Goal: Check status: Check status

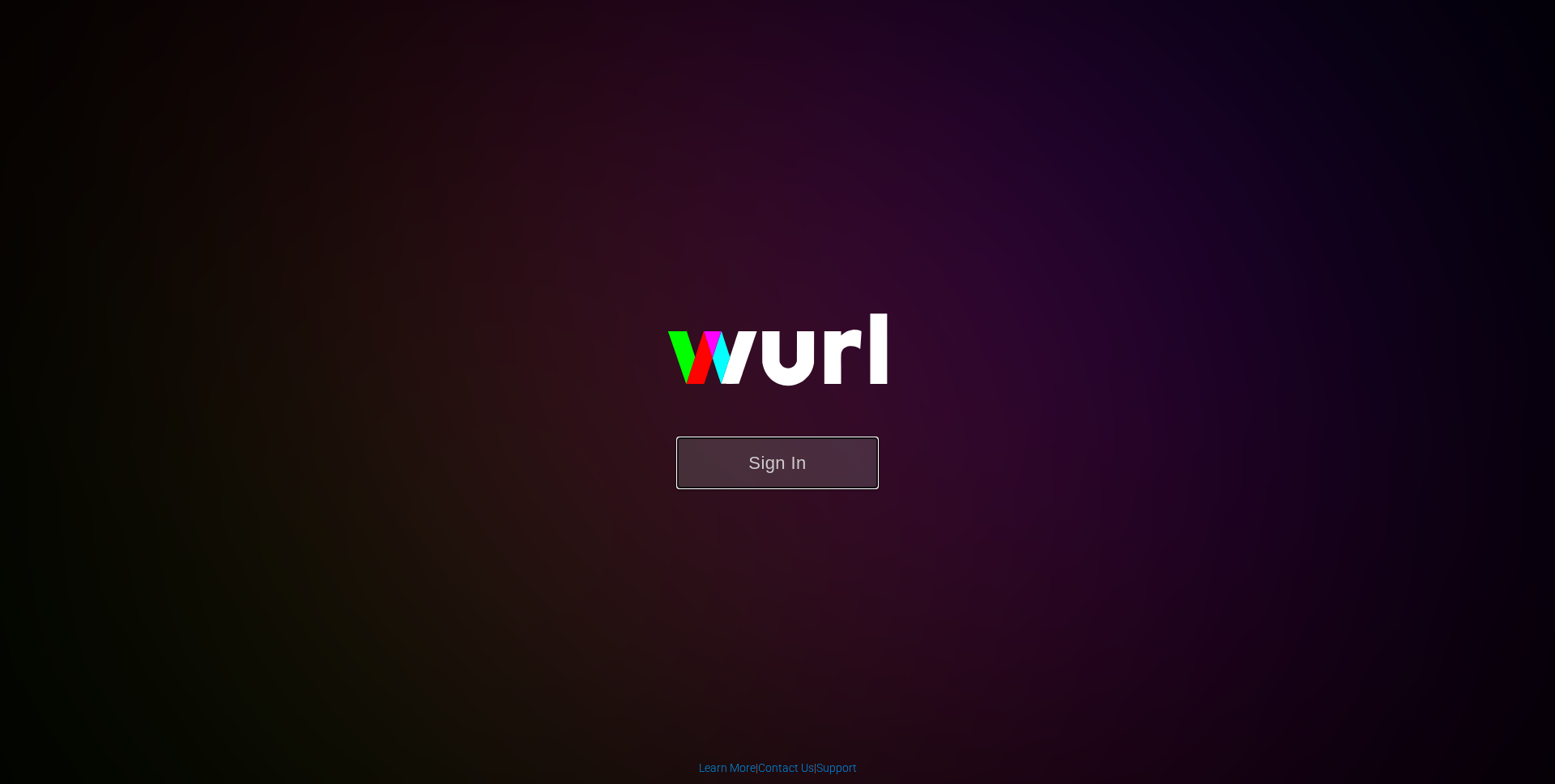
click at [788, 481] on button "Sign In" at bounding box center [778, 463] width 202 height 53
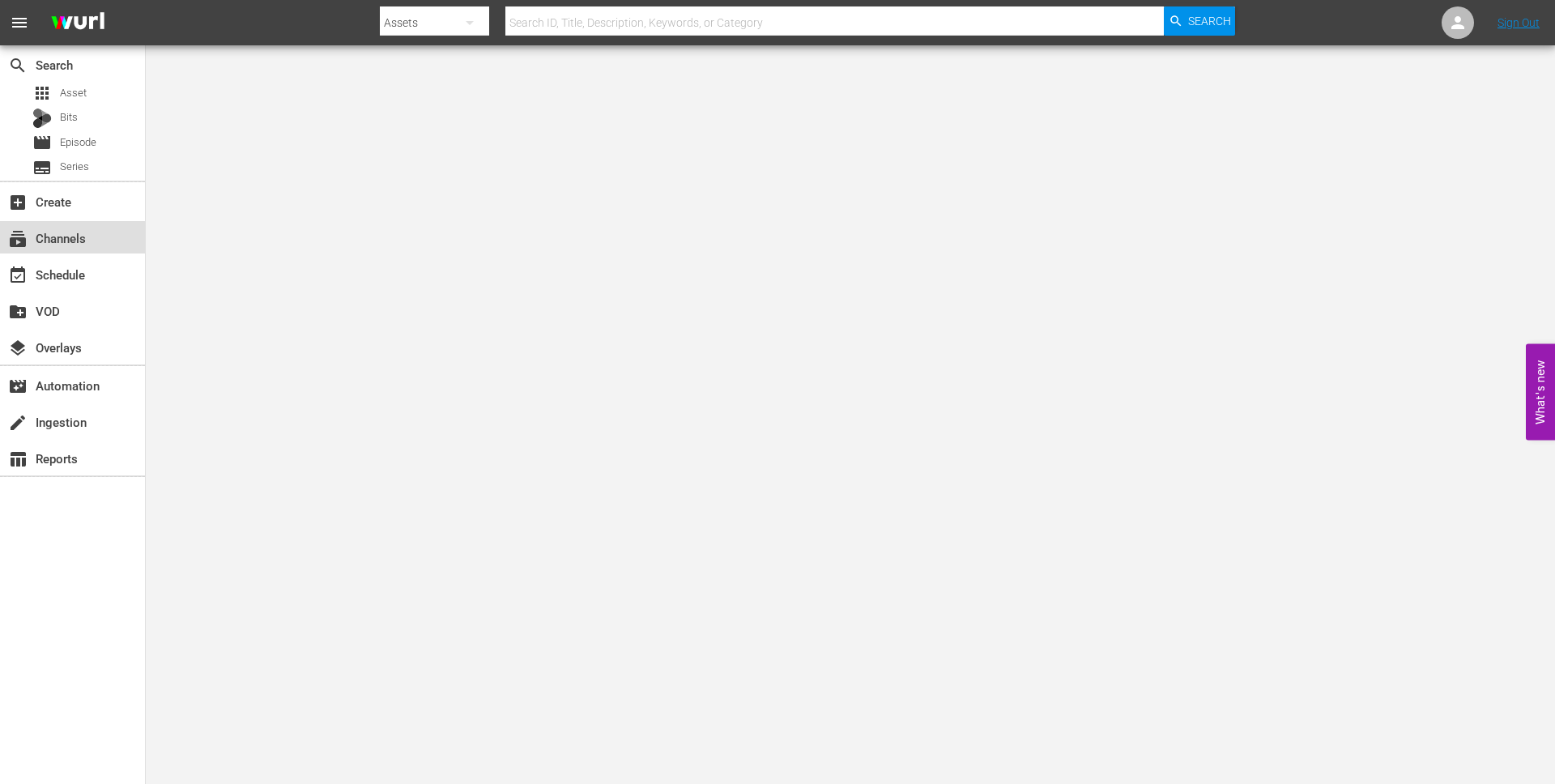
click at [70, 241] on div "subscriptions Channels" at bounding box center [45, 236] width 91 height 15
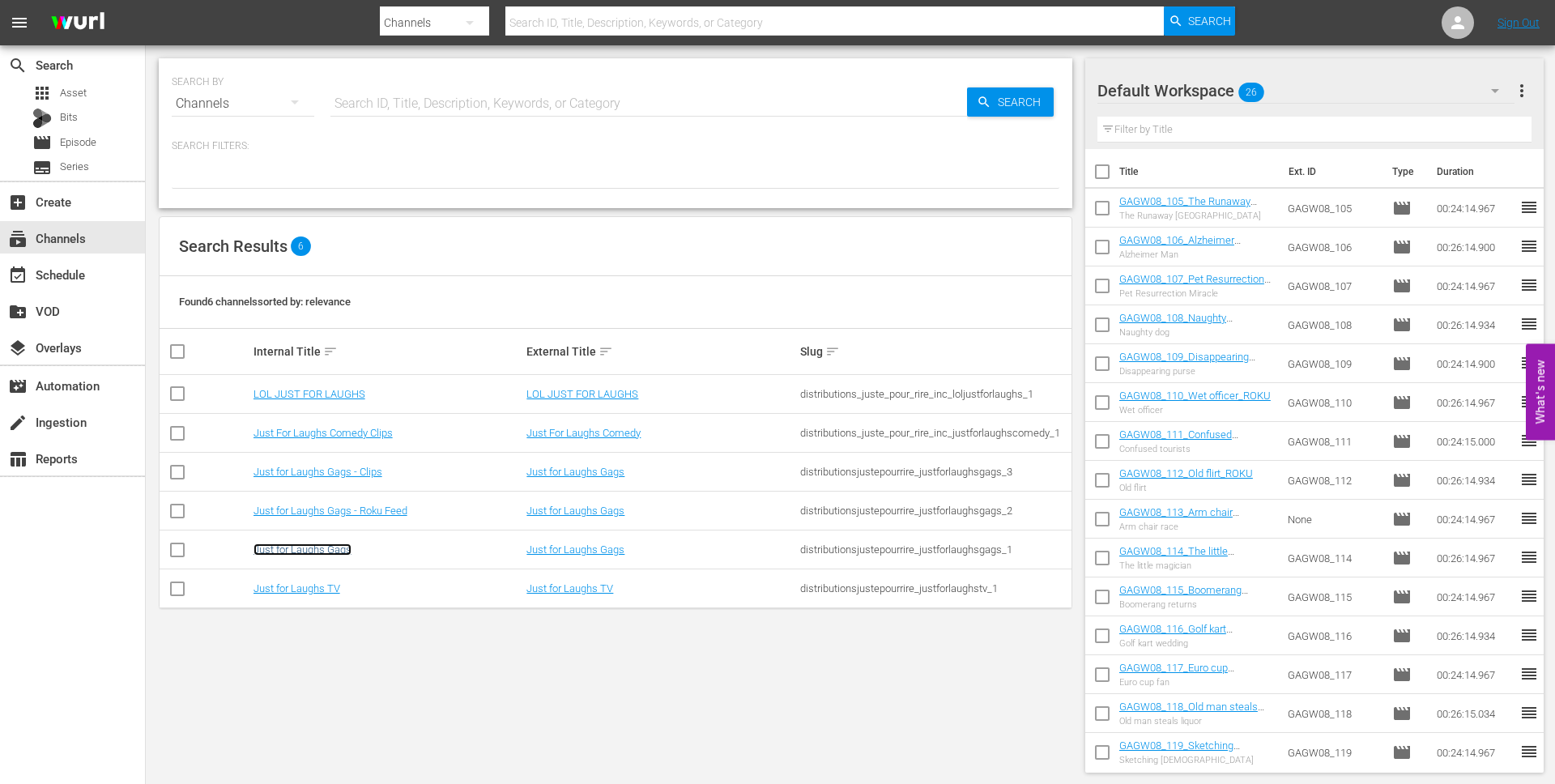
click at [314, 547] on link "Just for Laughs Gags" at bounding box center [303, 549] width 98 height 12
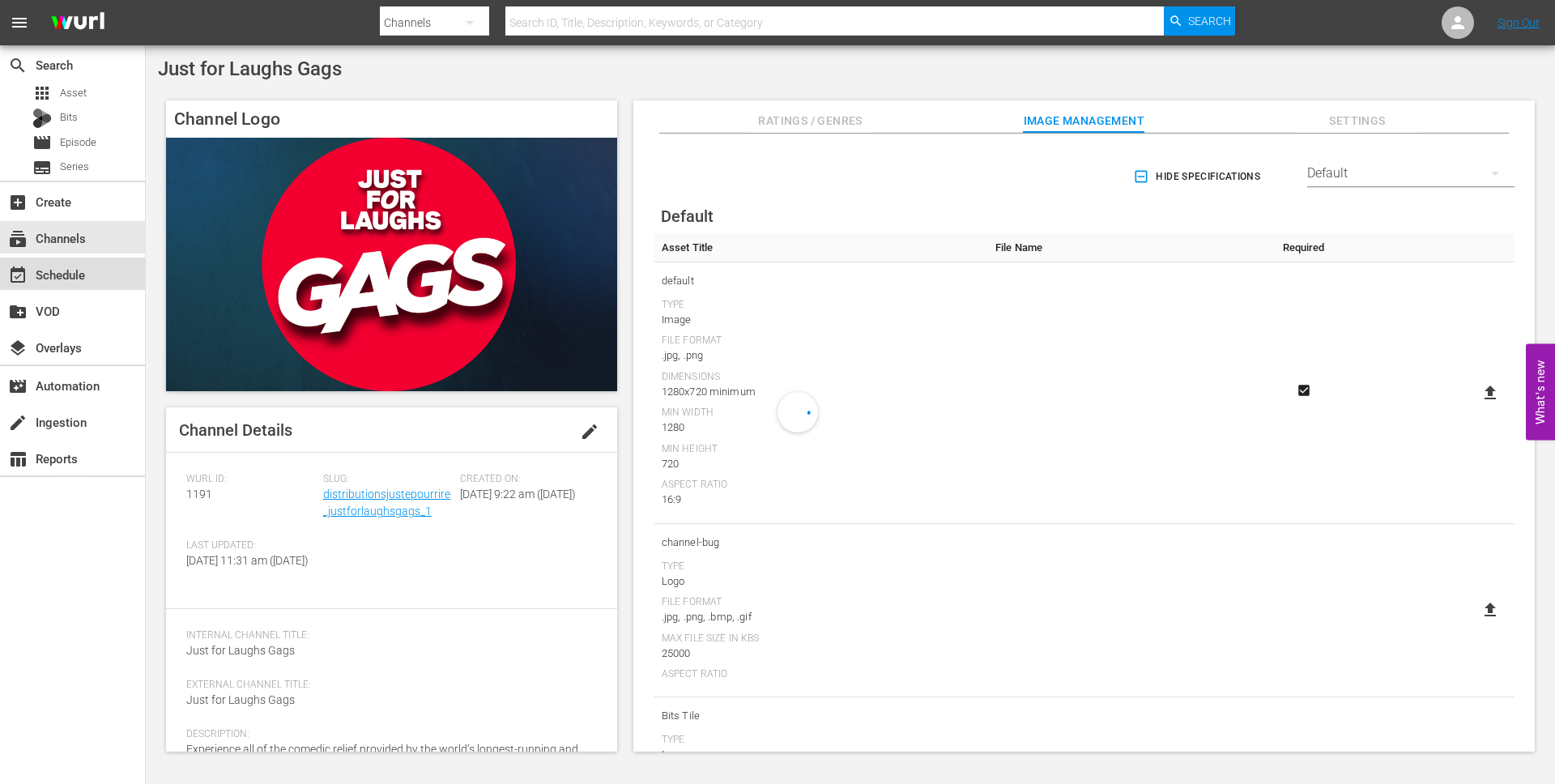
click at [122, 279] on div "event_available Schedule" at bounding box center [73, 274] width 145 height 33
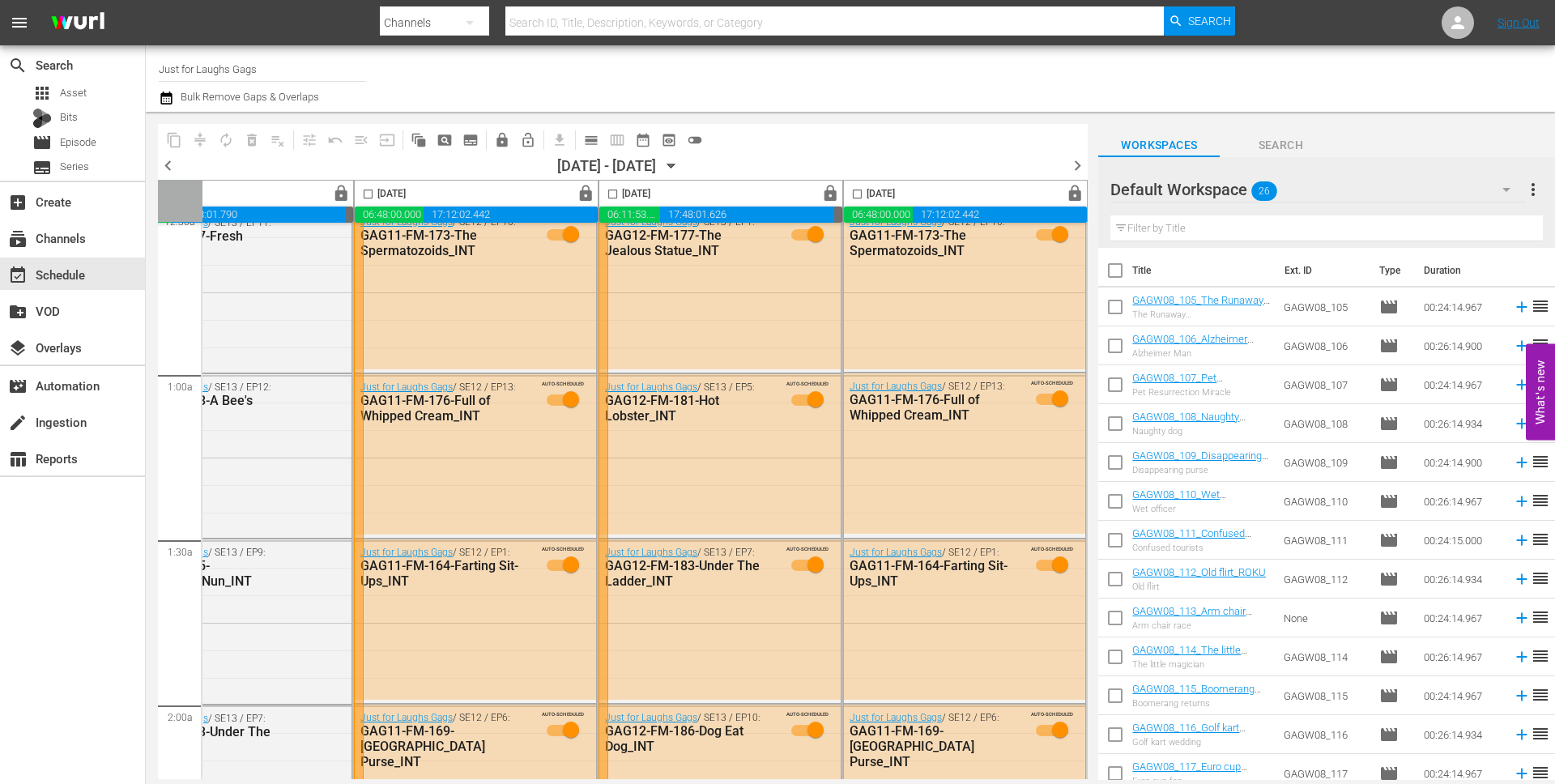
scroll to position [0, 833]
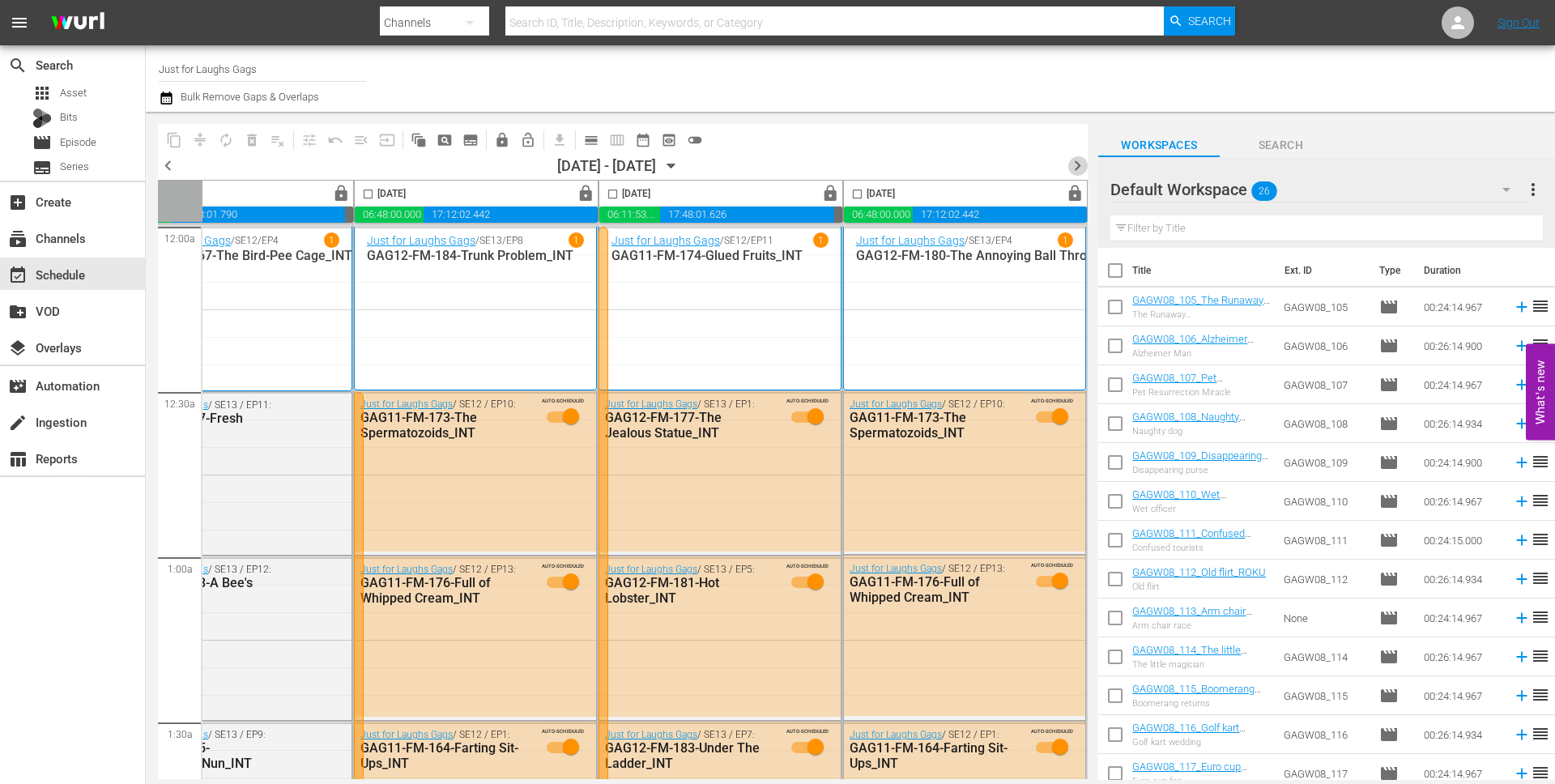
click at [1074, 162] on span "chevron_right" at bounding box center [1077, 166] width 20 height 20
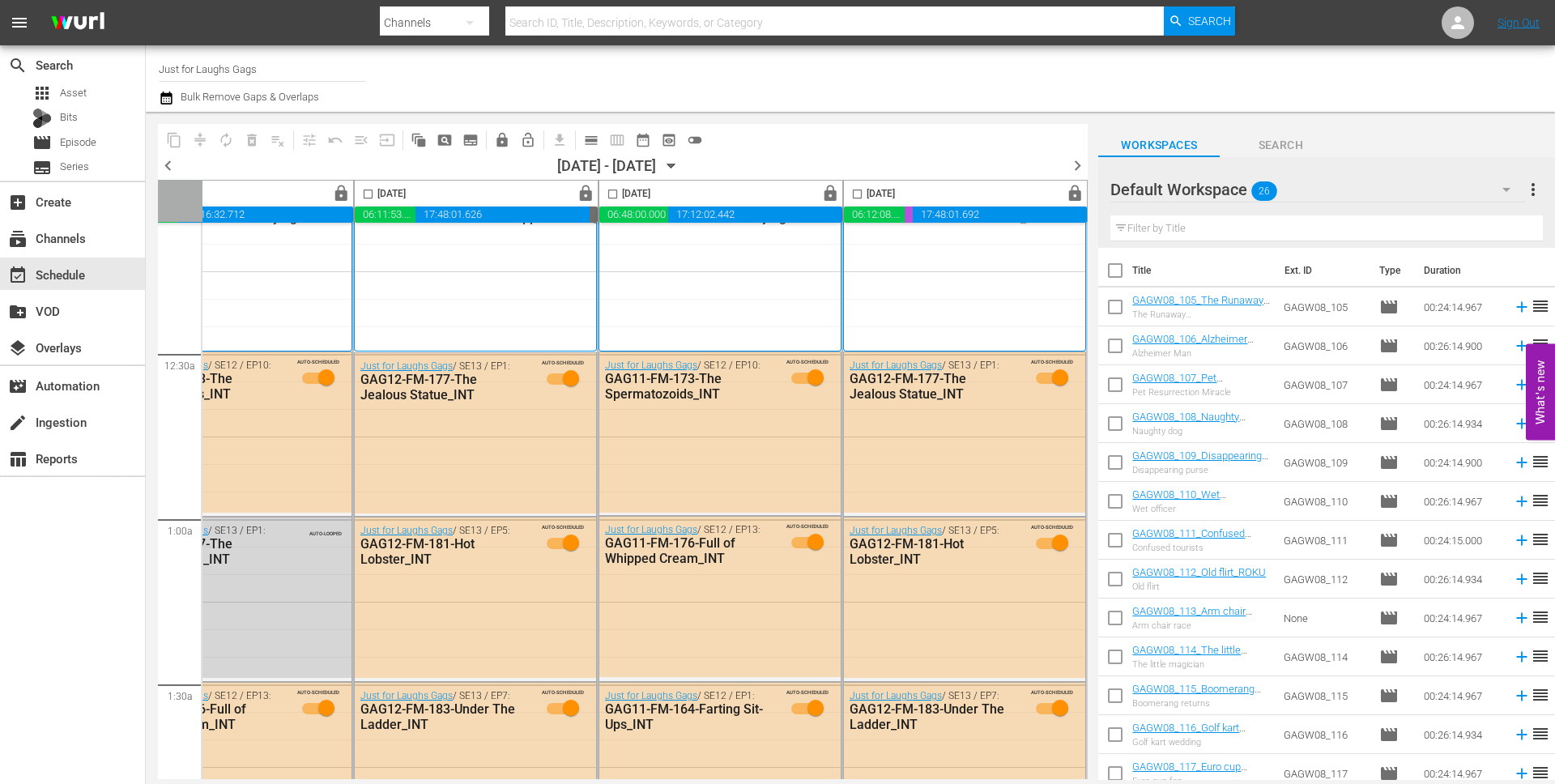
scroll to position [0, 833]
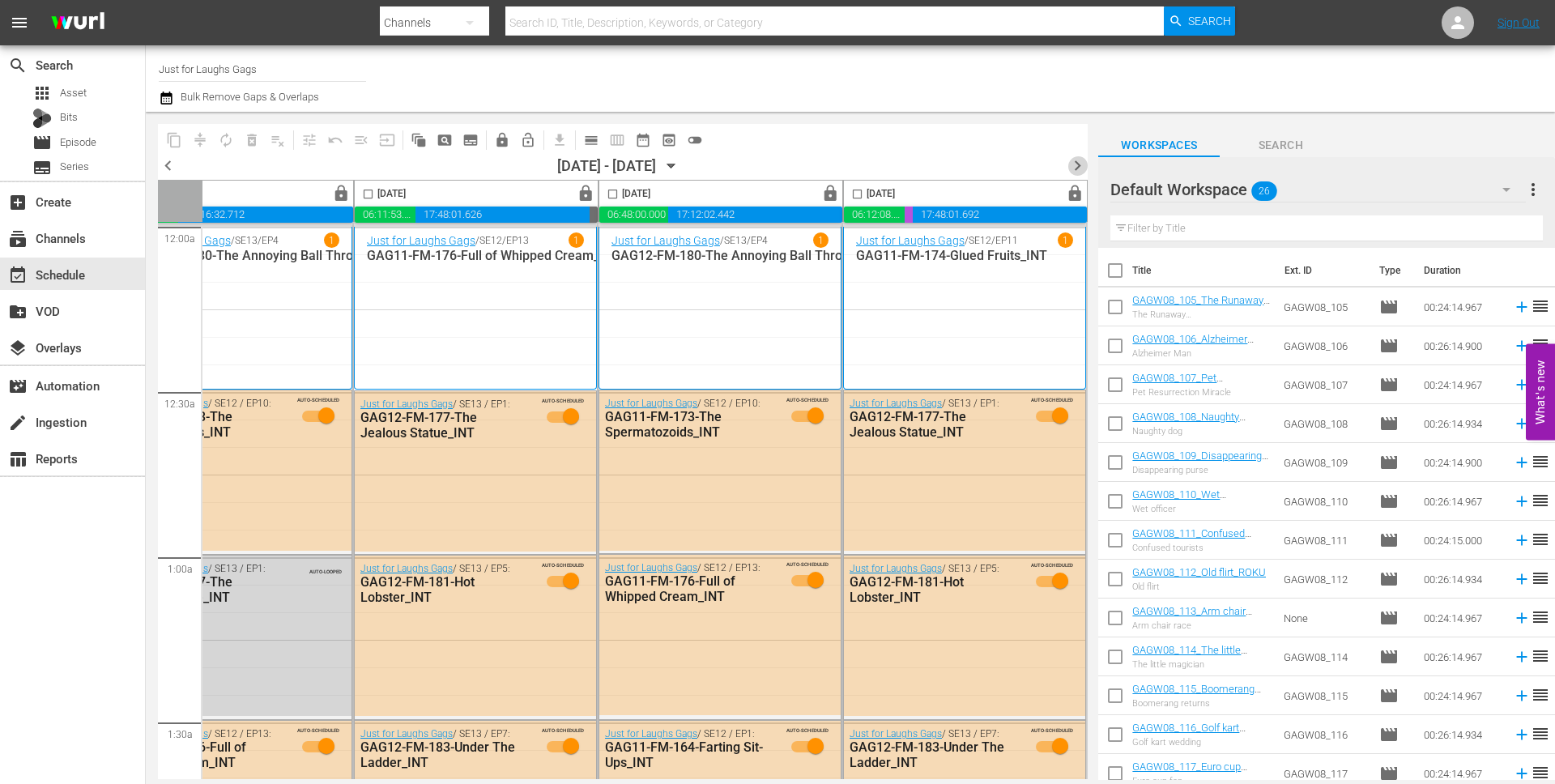
click at [1079, 165] on span "chevron_right" at bounding box center [1077, 166] width 20 height 20
